Goal: Entertainment & Leisure: Consume media (video, audio)

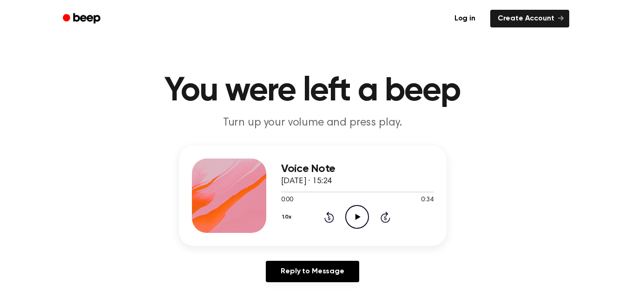
click at [359, 218] on icon "Play Audio" at bounding box center [357, 217] width 24 height 24
click at [359, 217] on icon at bounding box center [358, 217] width 5 height 6
click at [353, 221] on icon "Play Audio" at bounding box center [357, 217] width 24 height 24
